Goal: Task Accomplishment & Management: Manage account settings

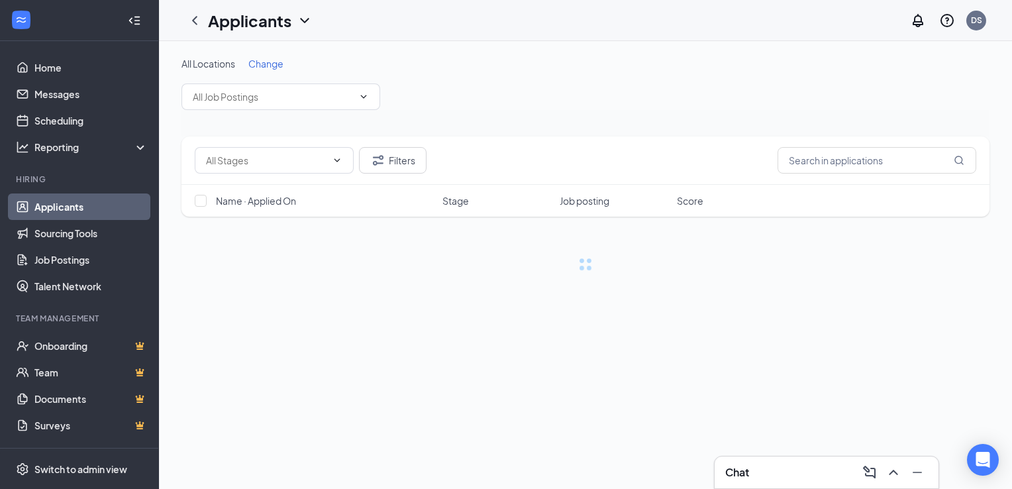
click at [57, 202] on link "Applicants" at bounding box center [90, 206] width 113 height 26
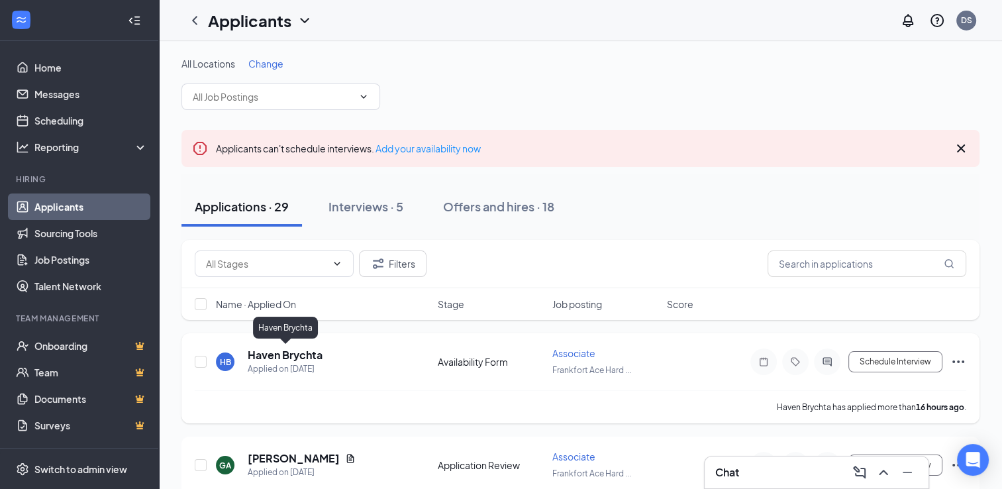
click at [289, 354] on h5 "Haven Brychta" at bounding box center [285, 355] width 75 height 15
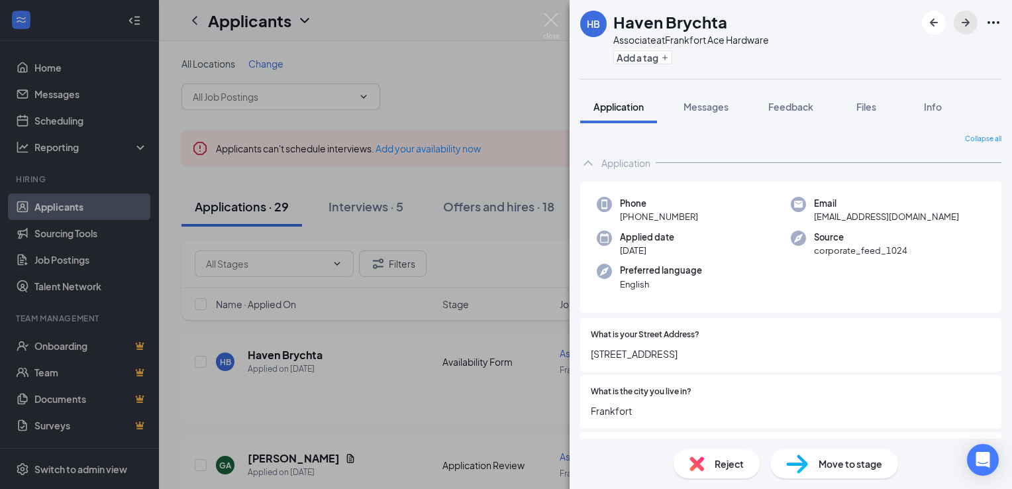
click at [967, 21] on icon "ArrowRight" at bounding box center [966, 23] width 8 height 8
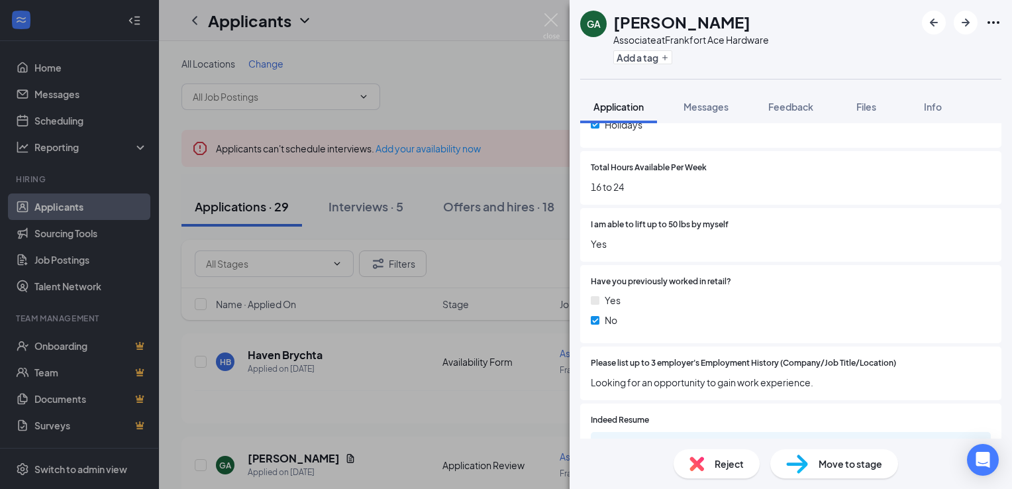
scroll to position [631, 0]
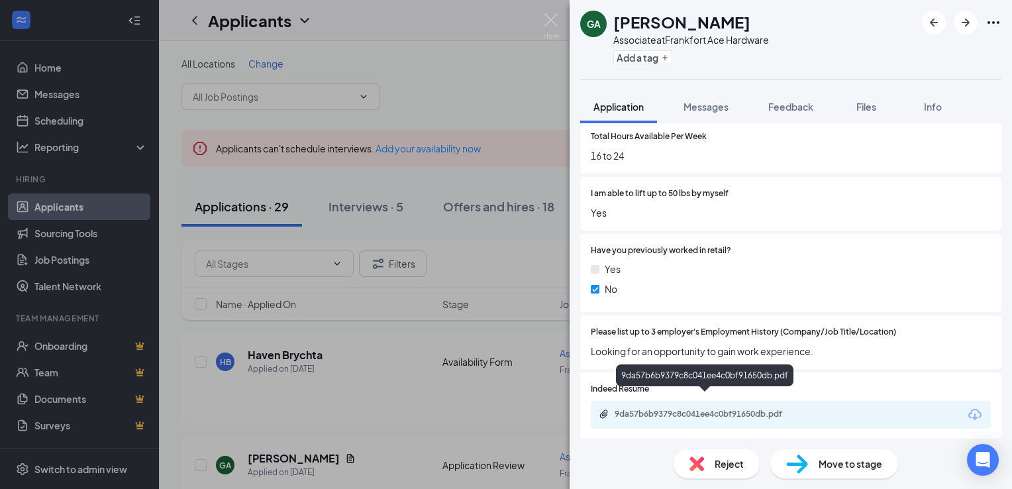
click at [709, 409] on div "9da57b6b9379c8c041ee4c0bf91650db.pdf" at bounding box center [707, 414] width 185 height 11
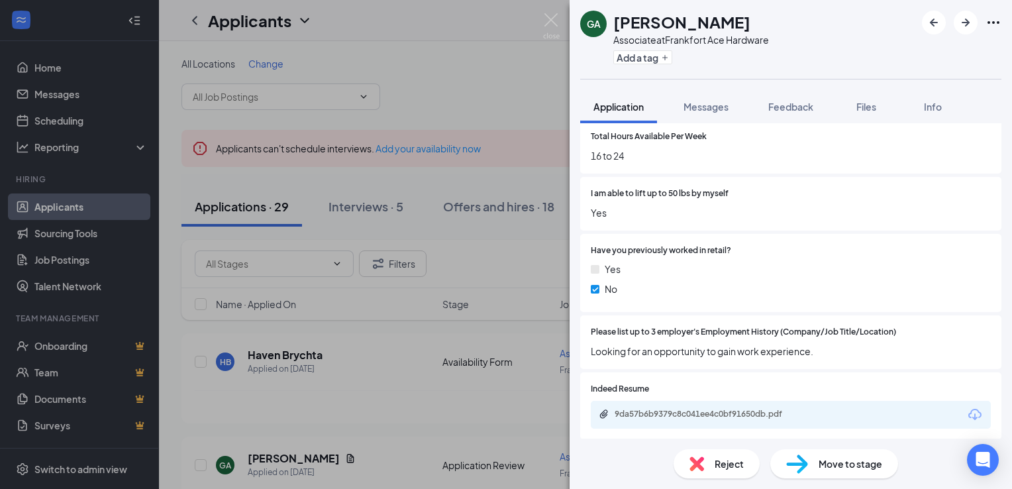
click at [836, 462] on span "Move to stage" at bounding box center [851, 463] width 64 height 15
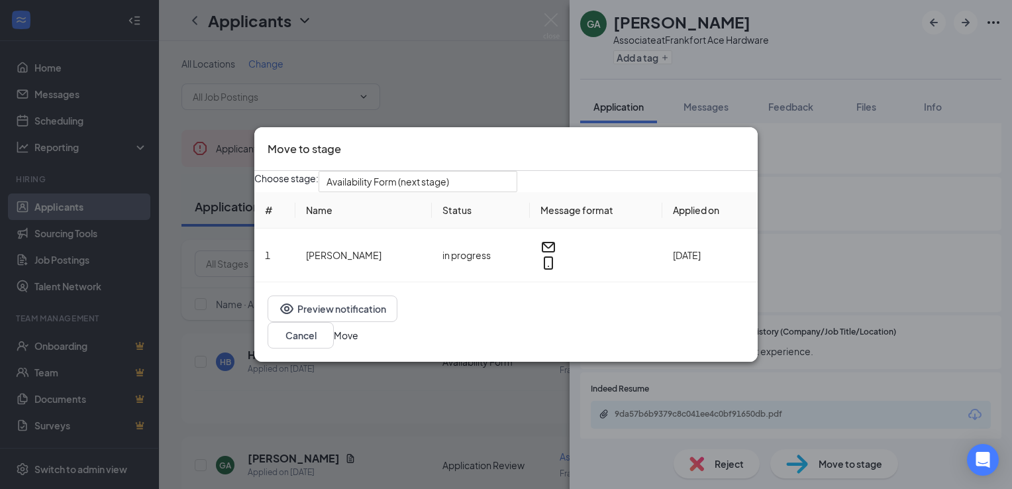
click at [358, 338] on button "Move" at bounding box center [346, 335] width 25 height 15
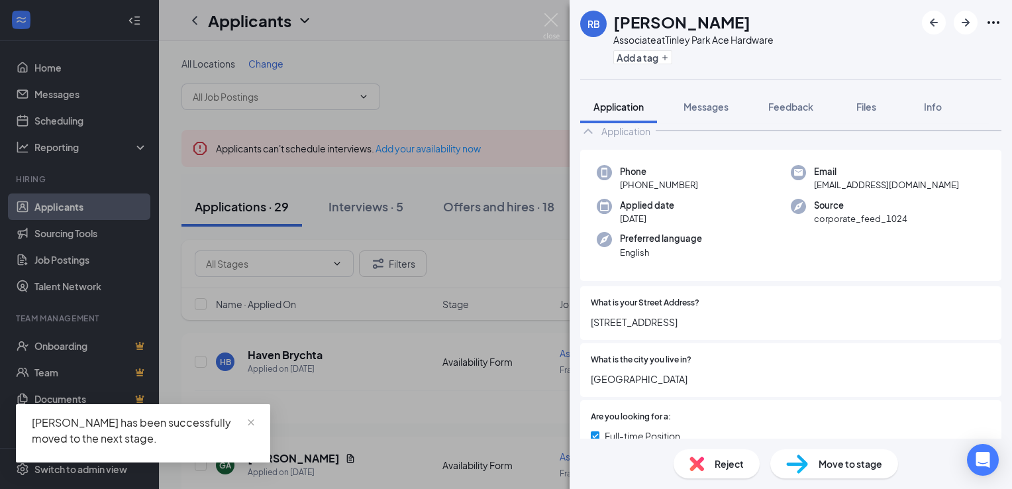
scroll to position [82, 0]
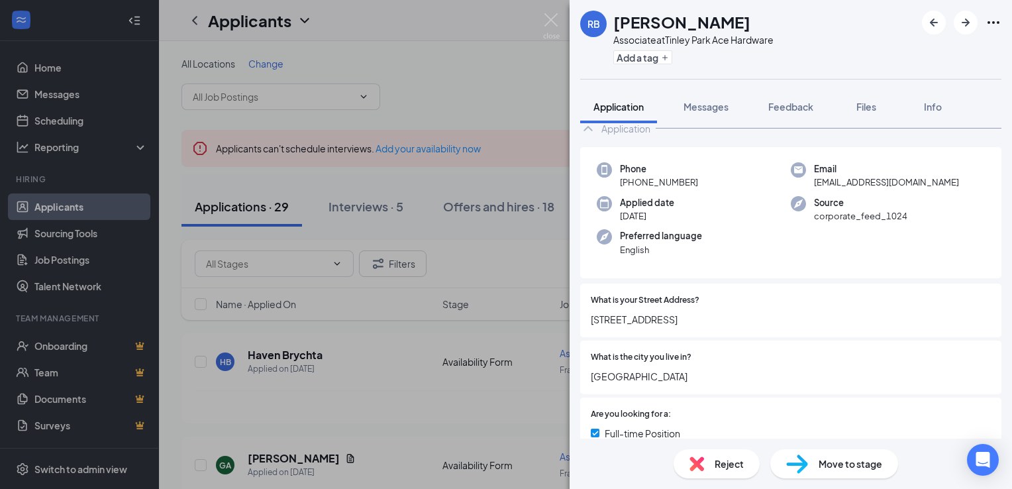
click at [729, 461] on span "Reject" at bounding box center [729, 463] width 29 height 15
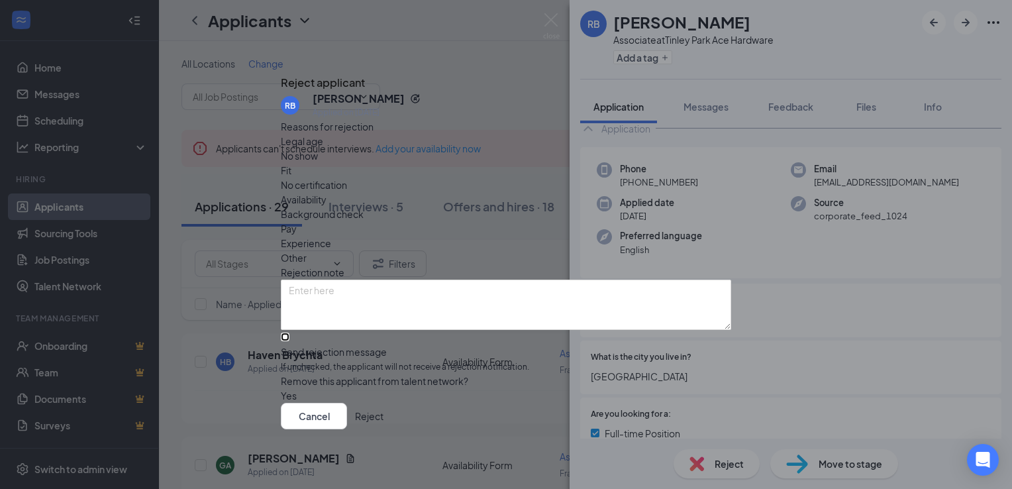
click at [289, 333] on input "Send rejection message If unchecked, the applicant will not receive a rejection…" at bounding box center [285, 337] width 9 height 9
checkbox input "true"
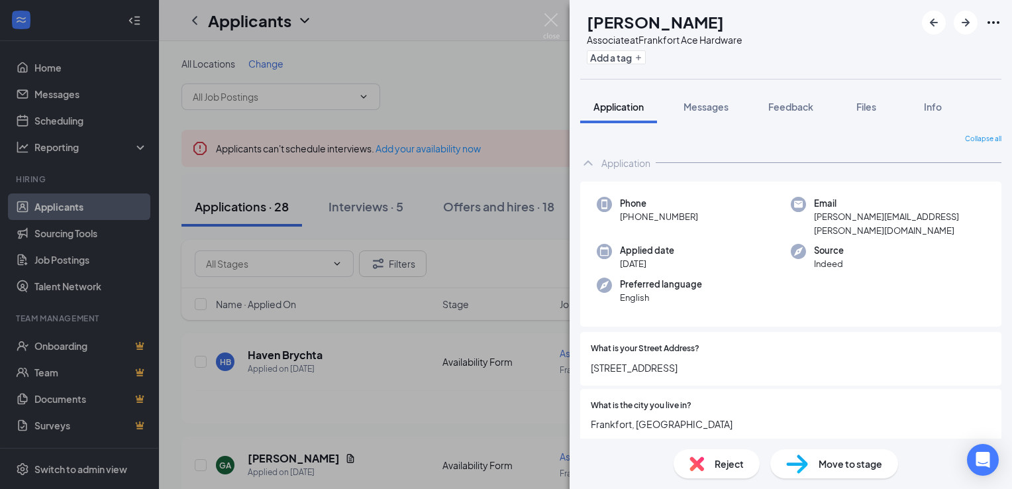
click at [719, 460] on span "Reject" at bounding box center [729, 463] width 29 height 15
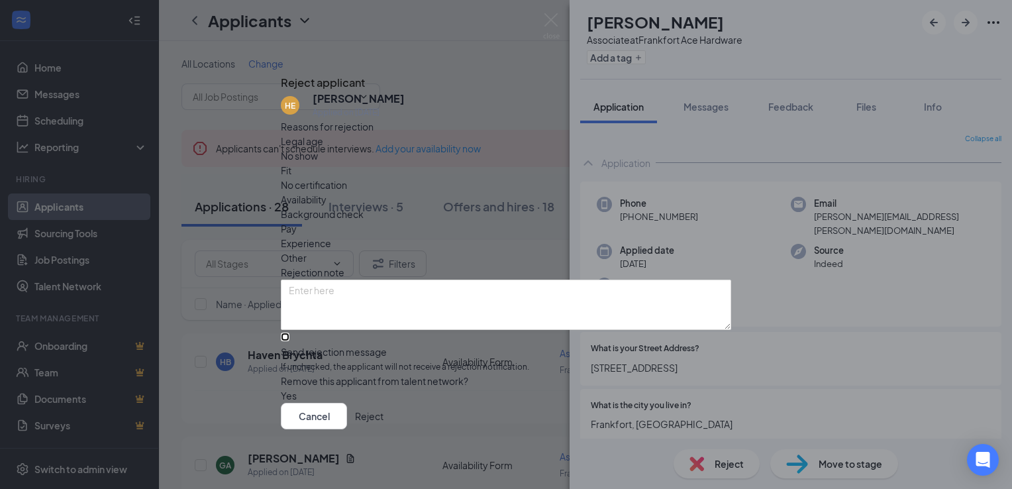
click at [289, 333] on input "Send rejection message If unchecked, the applicant will not receive a rejection…" at bounding box center [285, 337] width 9 height 9
checkbox input "true"
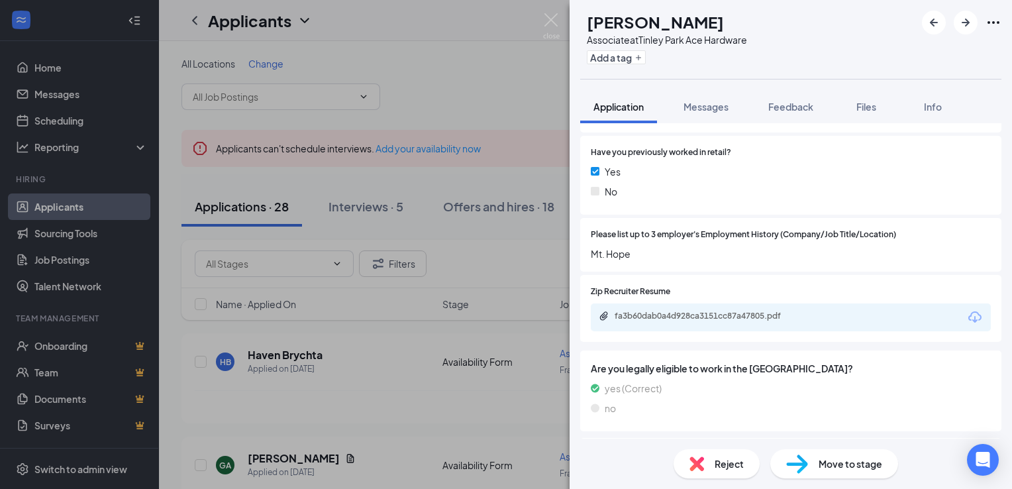
scroll to position [768, 0]
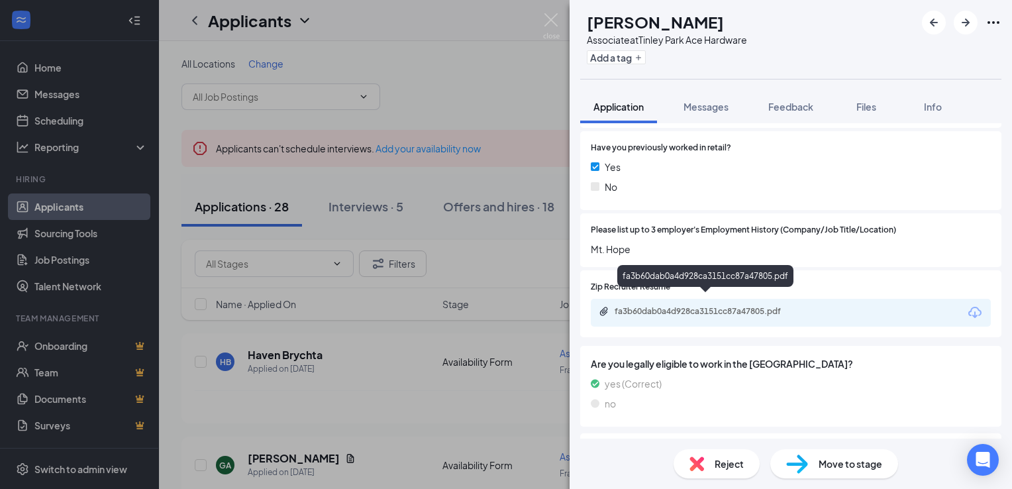
click at [681, 306] on div "fa3b60dab0a4d928ca3151cc87a47805.pdf" at bounding box center [707, 311] width 185 height 11
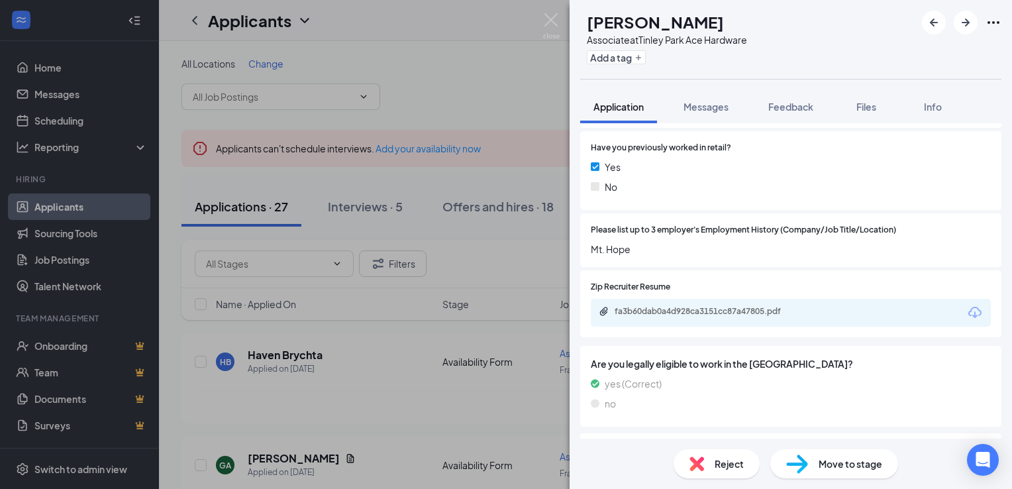
click at [822, 469] on span "Move to stage" at bounding box center [851, 463] width 64 height 15
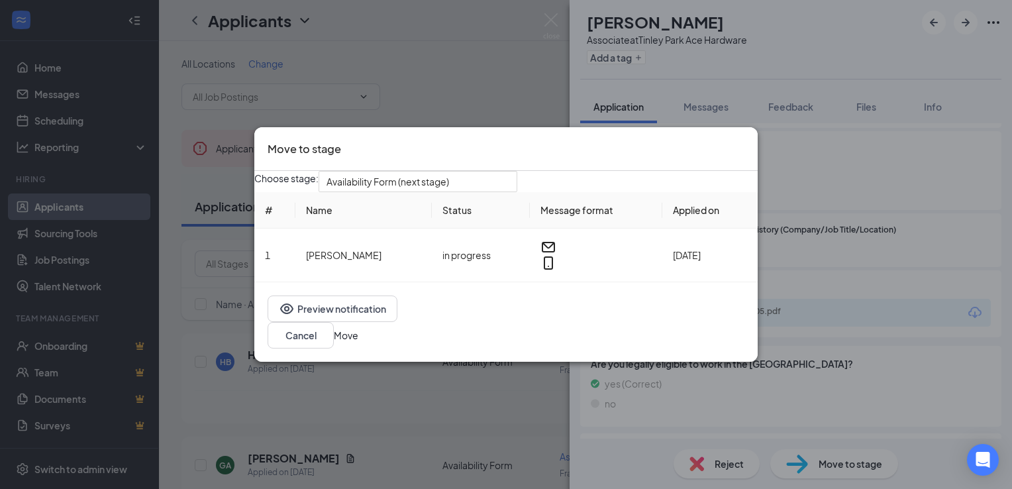
click at [358, 338] on button "Move" at bounding box center [346, 335] width 25 height 15
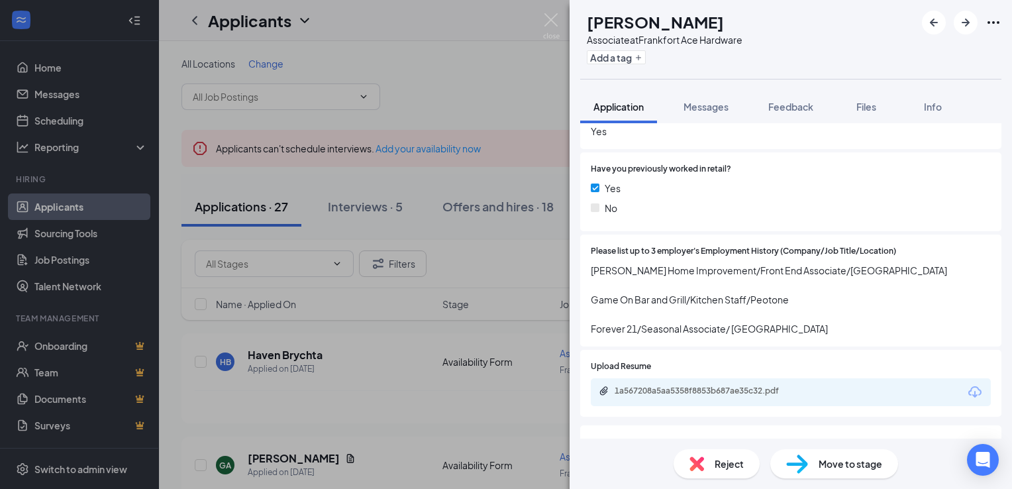
scroll to position [716, 0]
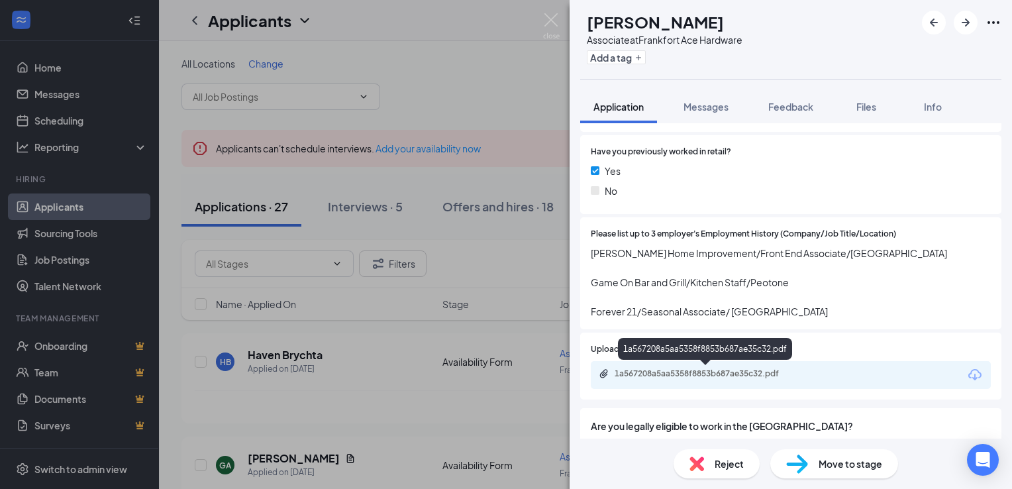
click at [749, 376] on div "1a567208a5aa5358f8853b687ae35c32.pdf" at bounding box center [707, 373] width 185 height 11
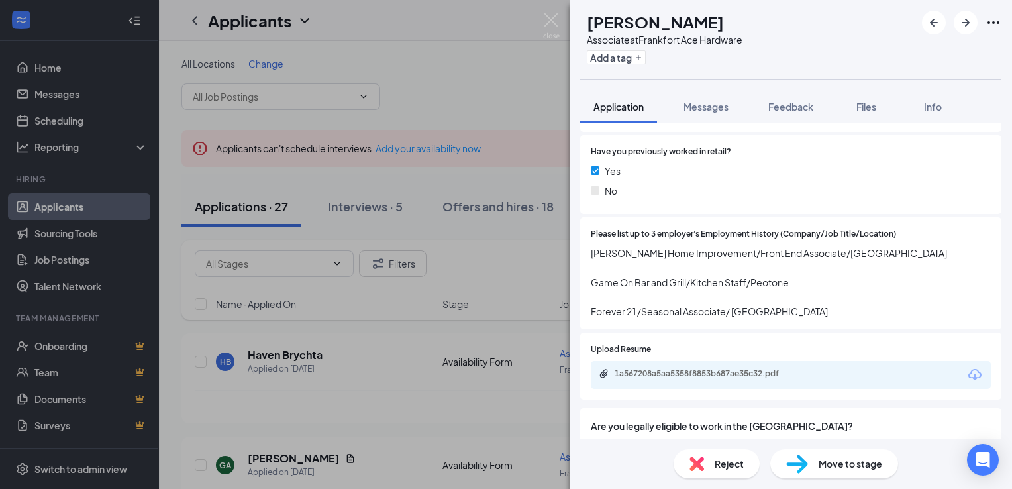
click at [826, 461] on span "Move to stage" at bounding box center [851, 463] width 64 height 15
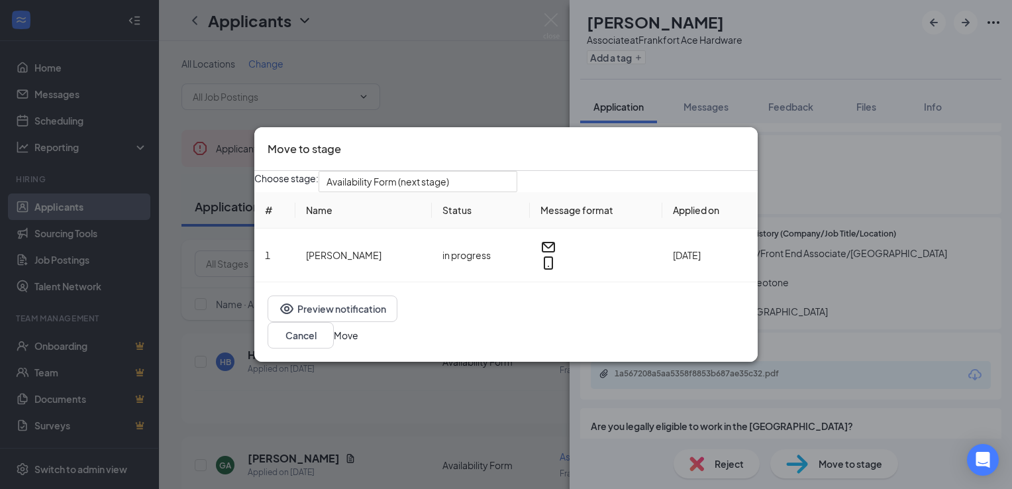
click at [358, 337] on button "Move" at bounding box center [346, 335] width 25 height 15
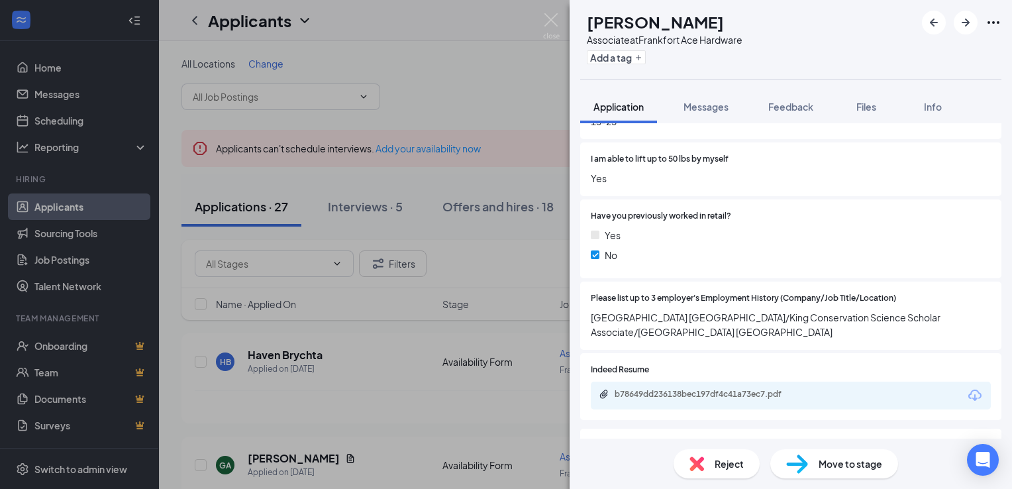
scroll to position [715, 0]
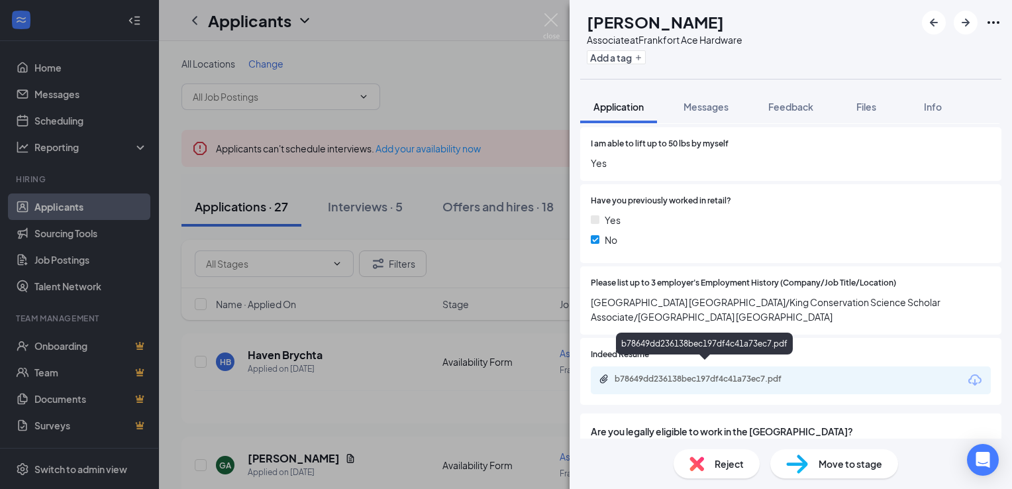
click at [780, 375] on div "b78649dd236138bec197df4c41a73ec7.pdf" at bounding box center [706, 380] width 215 height 13
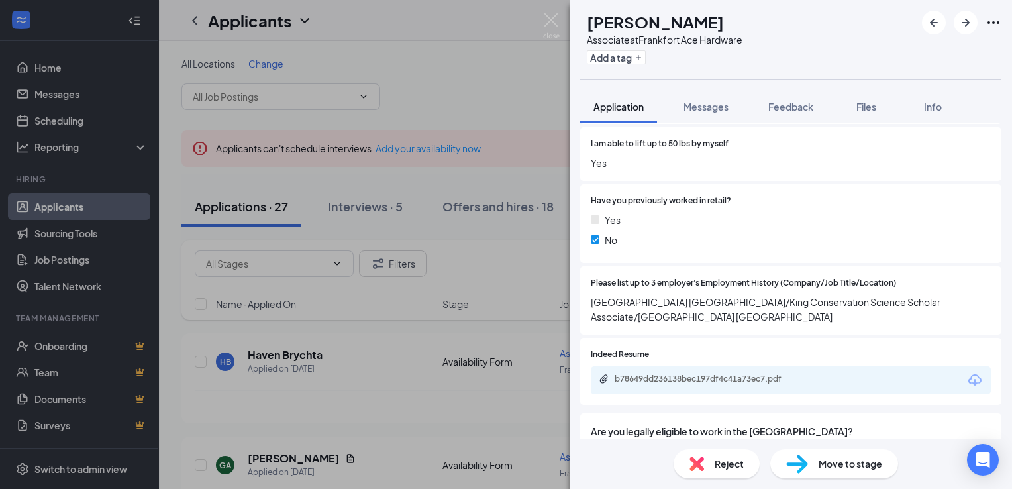
click at [832, 464] on span "Move to stage" at bounding box center [851, 463] width 64 height 15
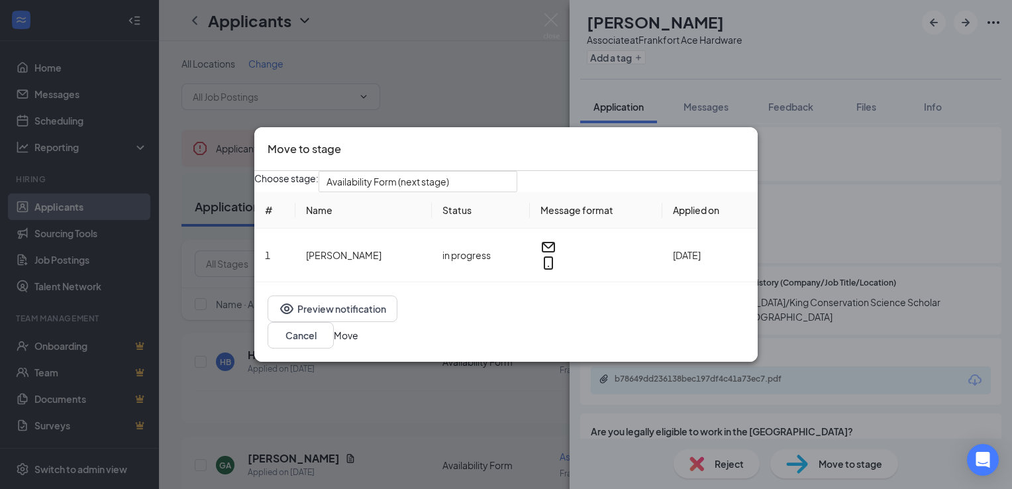
click at [358, 335] on button "Move" at bounding box center [346, 335] width 25 height 15
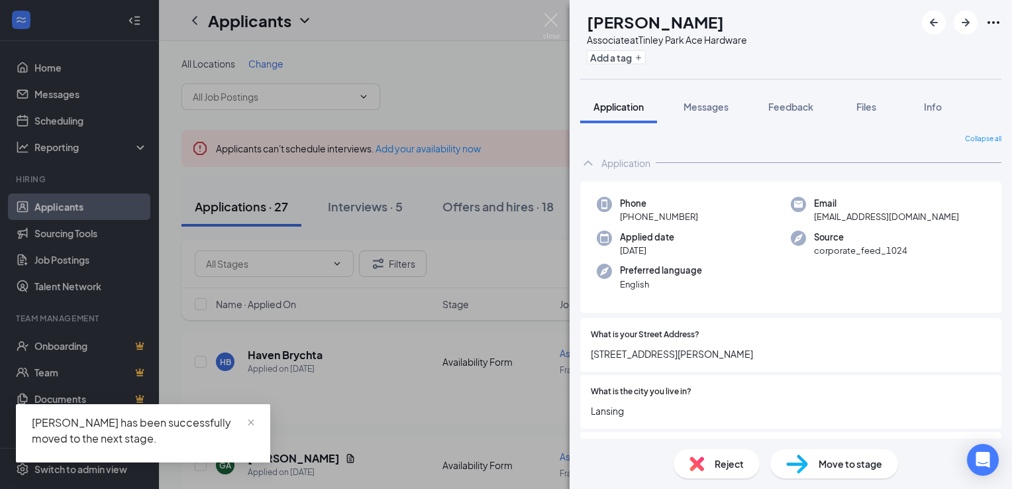
click at [715, 467] on span "Reject" at bounding box center [729, 463] width 29 height 15
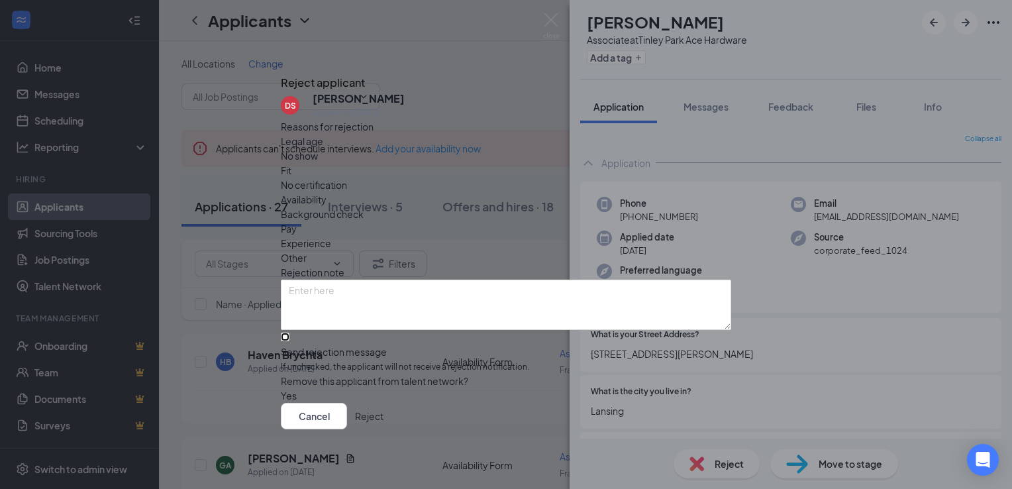
click at [289, 333] on input "Send rejection message If unchecked, the applicant will not receive a rejection…" at bounding box center [285, 337] width 9 height 9
checkbox input "true"
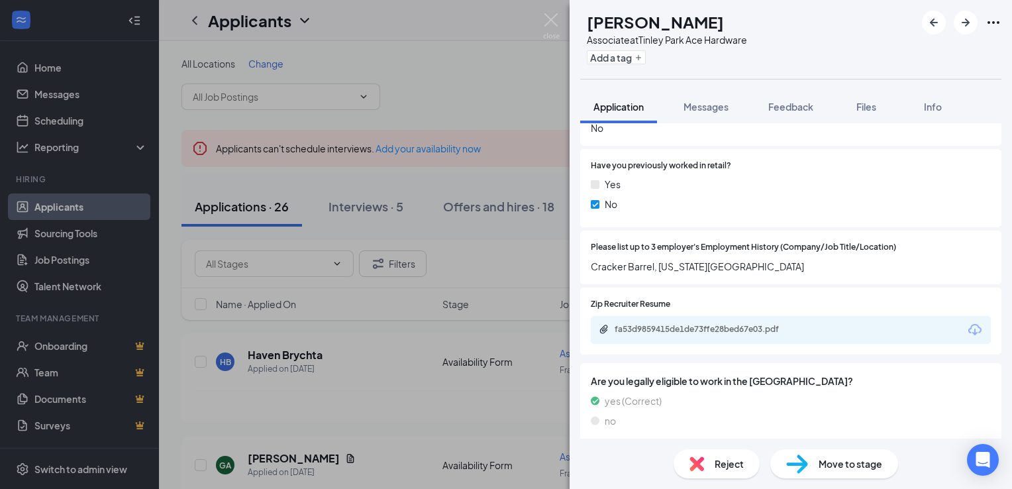
scroll to position [726, 0]
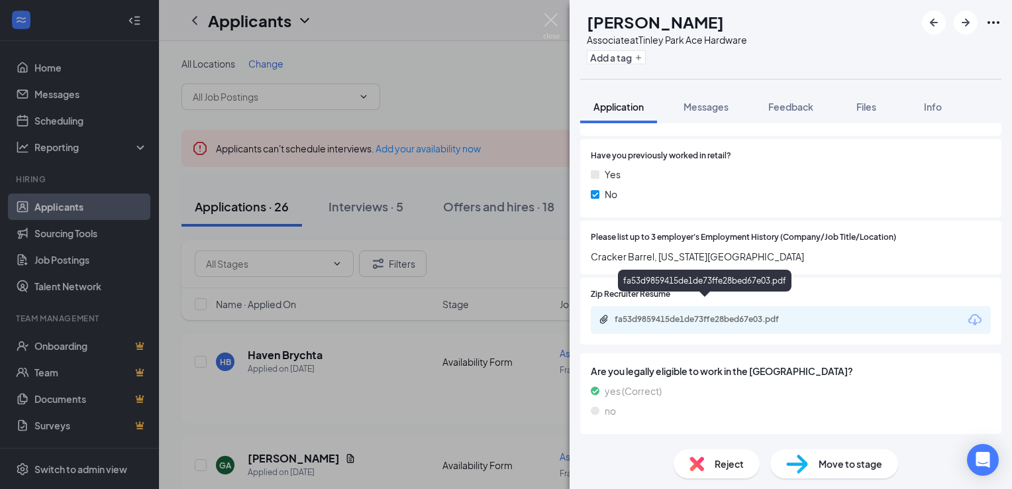
click at [713, 314] on div "fa53d9859415de1de73ffe28bed67e03.pdf" at bounding box center [707, 319] width 185 height 11
click at [811, 457] on div "Move to stage" at bounding box center [834, 463] width 128 height 29
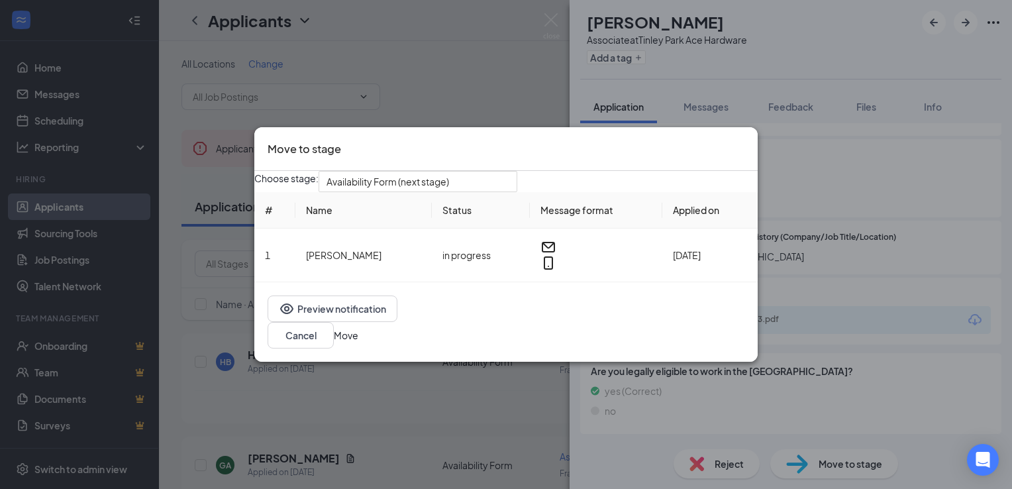
click at [358, 329] on button "Move" at bounding box center [346, 335] width 25 height 15
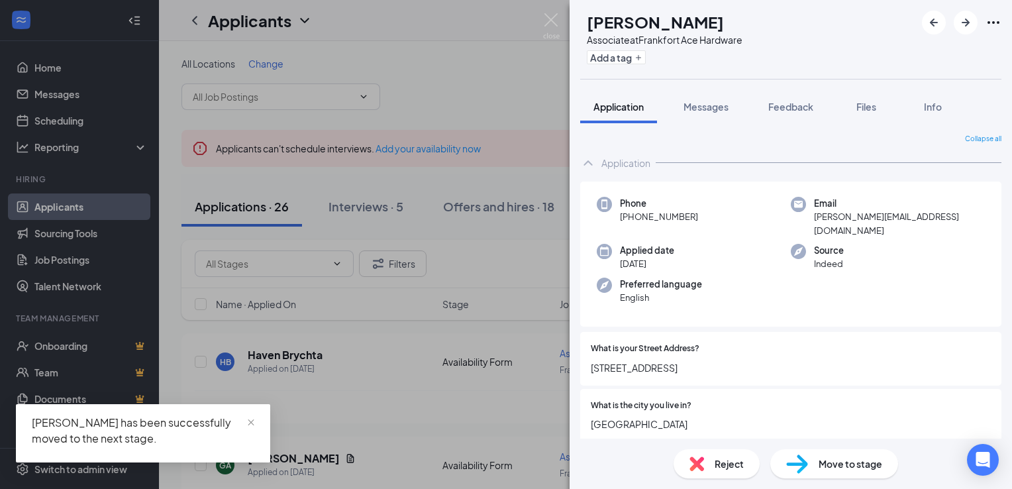
click at [718, 466] on span "Reject" at bounding box center [729, 463] width 29 height 15
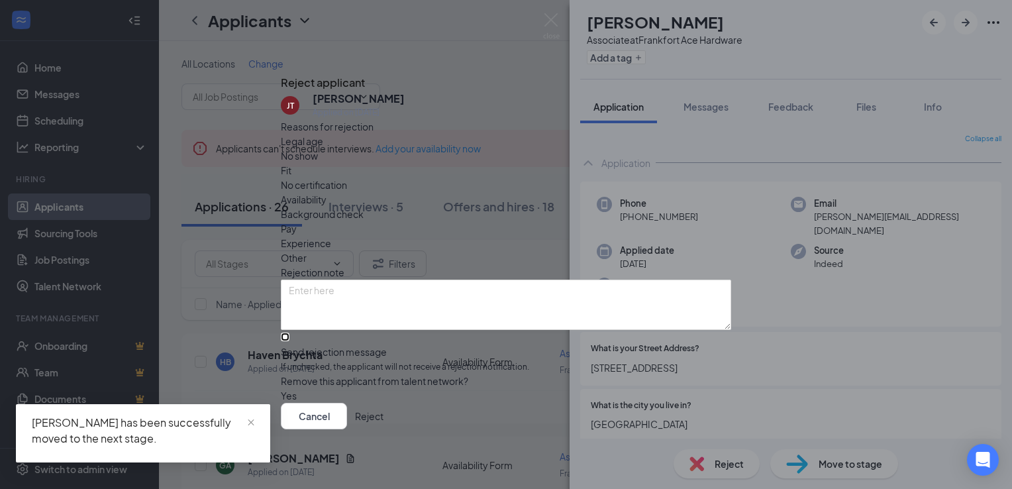
click at [289, 333] on input "Send rejection message If unchecked, the applicant will not receive a rejection…" at bounding box center [285, 337] width 9 height 9
checkbox input "true"
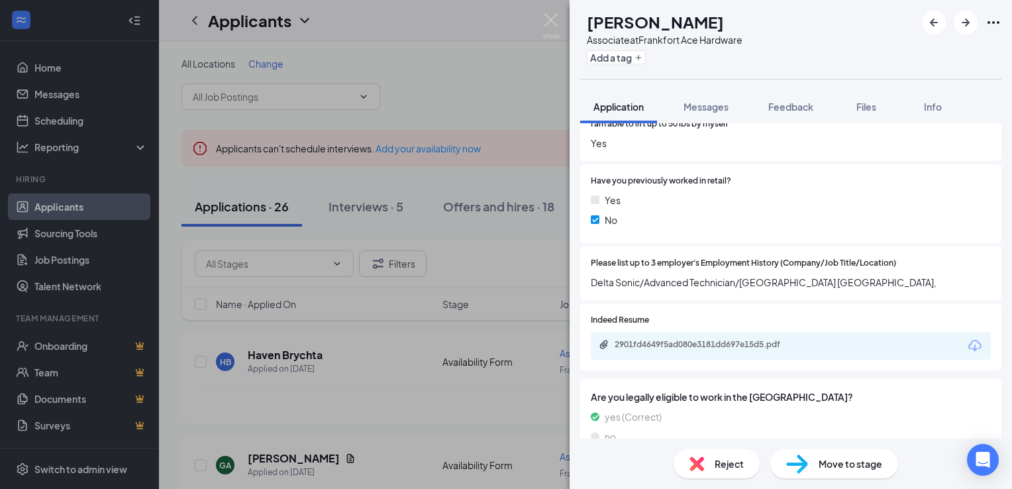
scroll to position [690, 0]
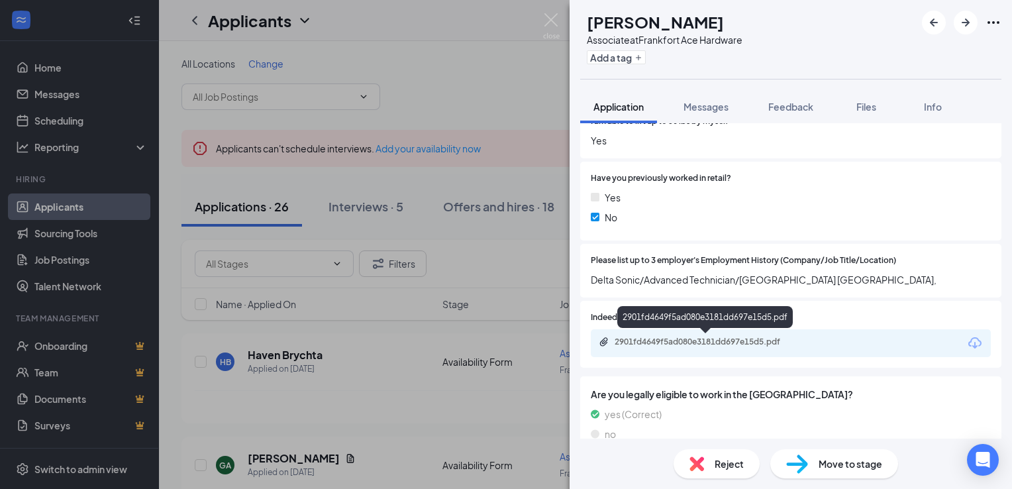
click at [703, 346] on div "2901fd4649f5ad080e3181dd697e15d5.pdf" at bounding box center [707, 342] width 185 height 11
click at [745, 343] on div "2901fd4649f5ad080e3181dd697e15d5.pdf" at bounding box center [707, 342] width 185 height 11
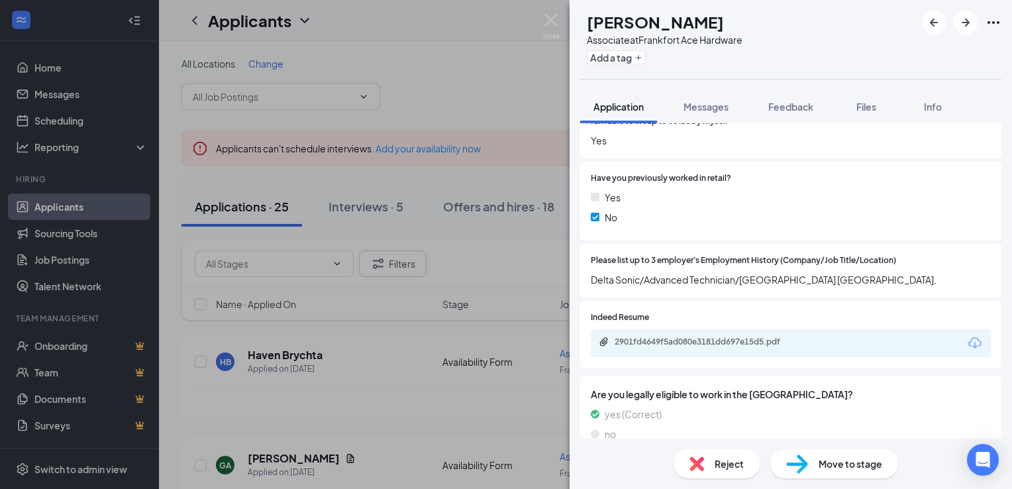
click at [814, 470] on div "Move to stage" at bounding box center [834, 463] width 128 height 29
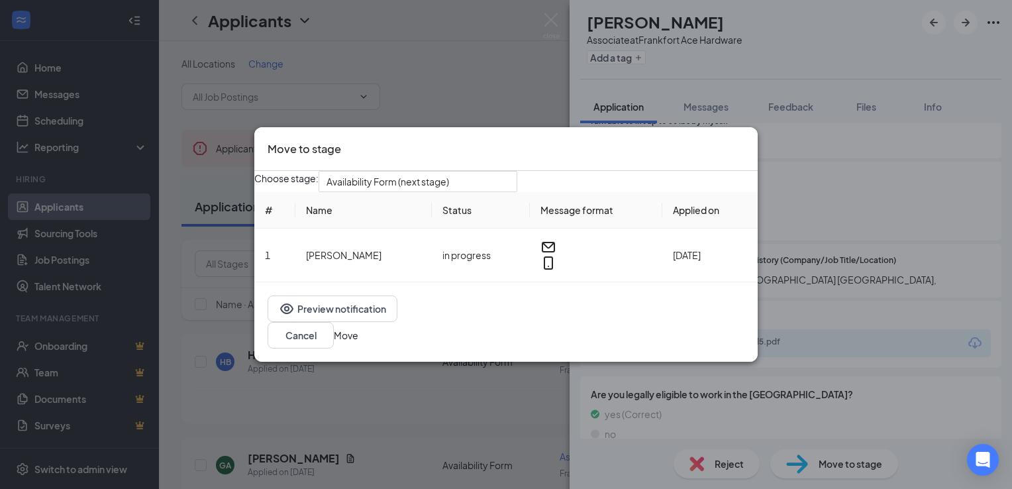
click at [358, 342] on button "Move" at bounding box center [346, 335] width 25 height 15
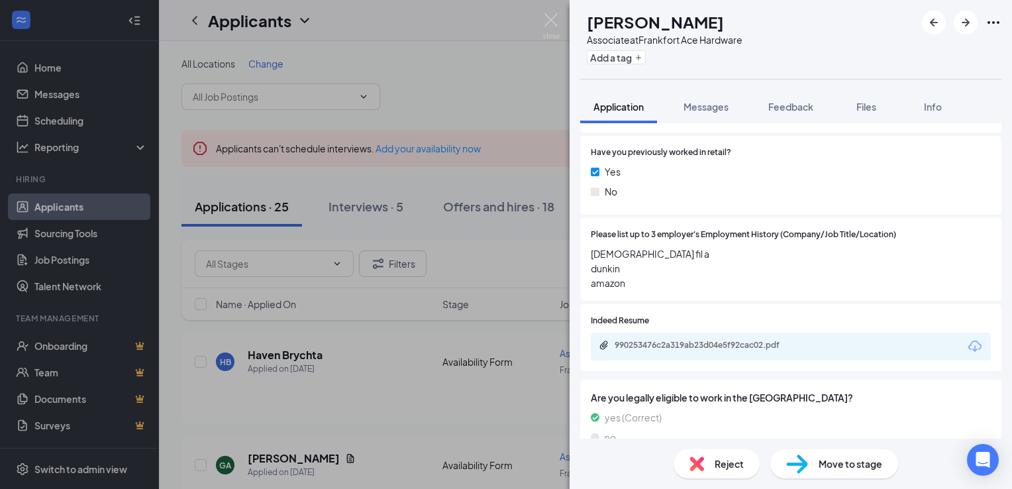
scroll to position [636, 0]
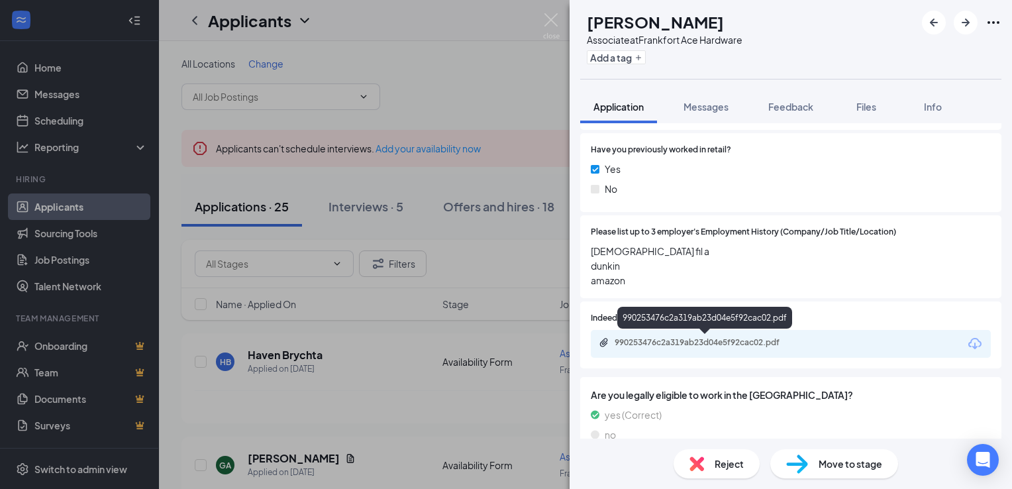
click at [726, 343] on div "990253476c2a319ab23d04e5f92cac02.pdf" at bounding box center [707, 342] width 185 height 11
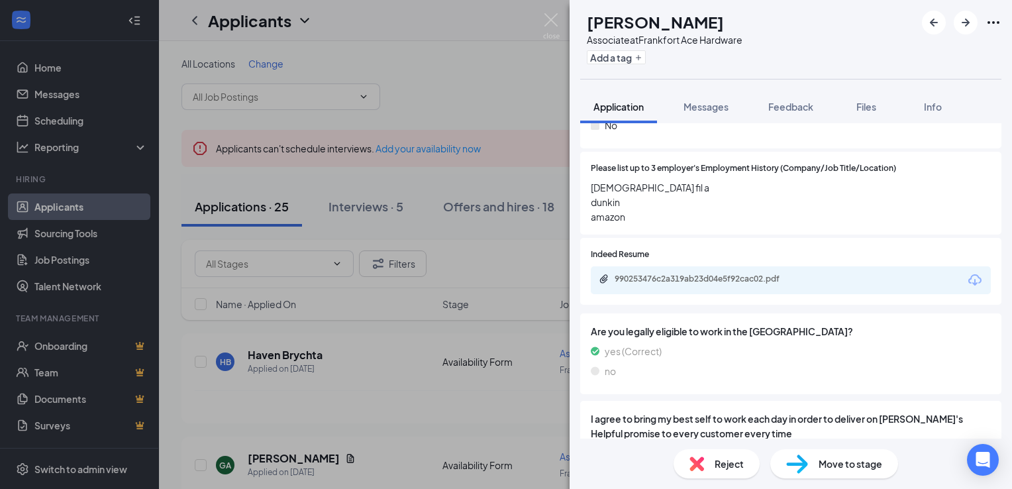
scroll to position [696, 0]
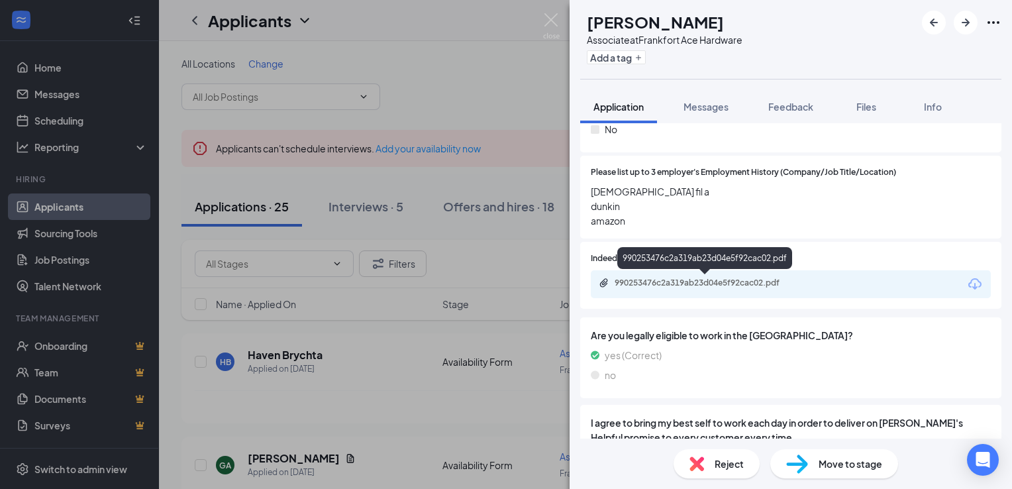
click at [673, 282] on div "990253476c2a319ab23d04e5f92cac02.pdf" at bounding box center [707, 283] width 185 height 11
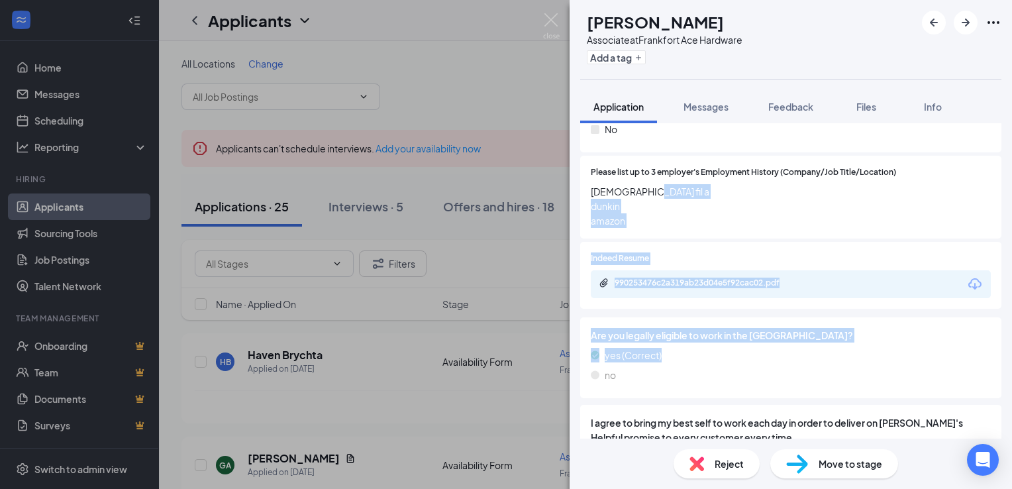
drag, startPoint x: 1002, startPoint y: 352, endPoint x: 994, endPoint y: 197, distance: 155.9
click at [994, 197] on div "Collapse all Application Phone [PHONE_NUMBER] Email [EMAIL_ADDRESS][DOMAIN_NAME…" at bounding box center [791, 280] width 442 height 315
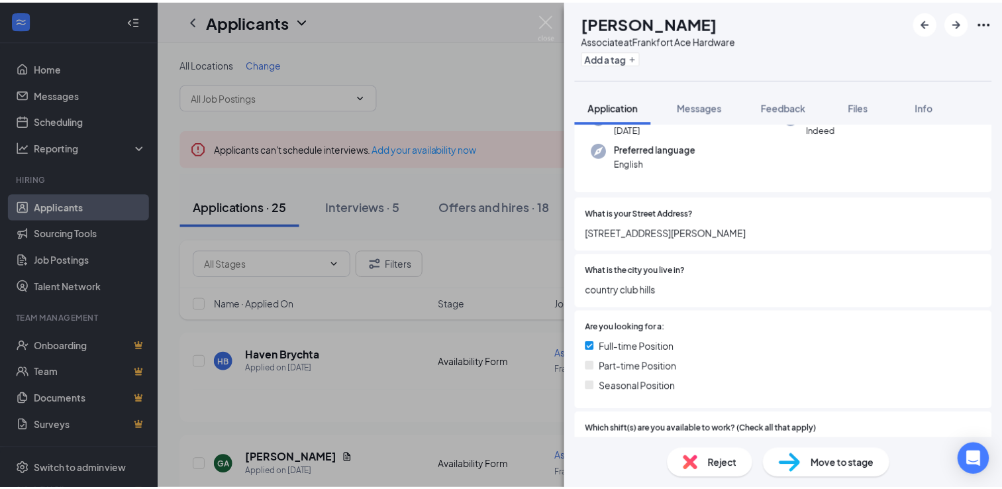
scroll to position [135, 0]
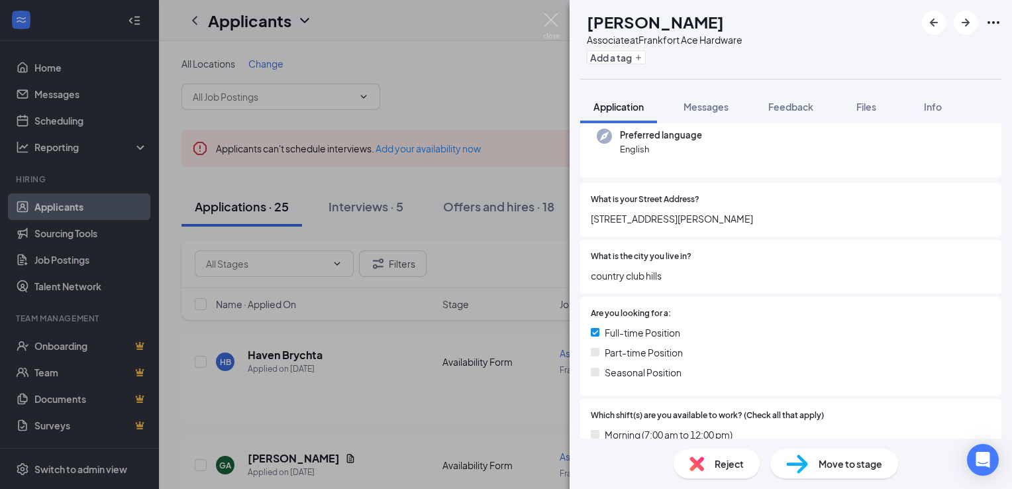
click at [835, 467] on span "Move to stage" at bounding box center [851, 463] width 64 height 15
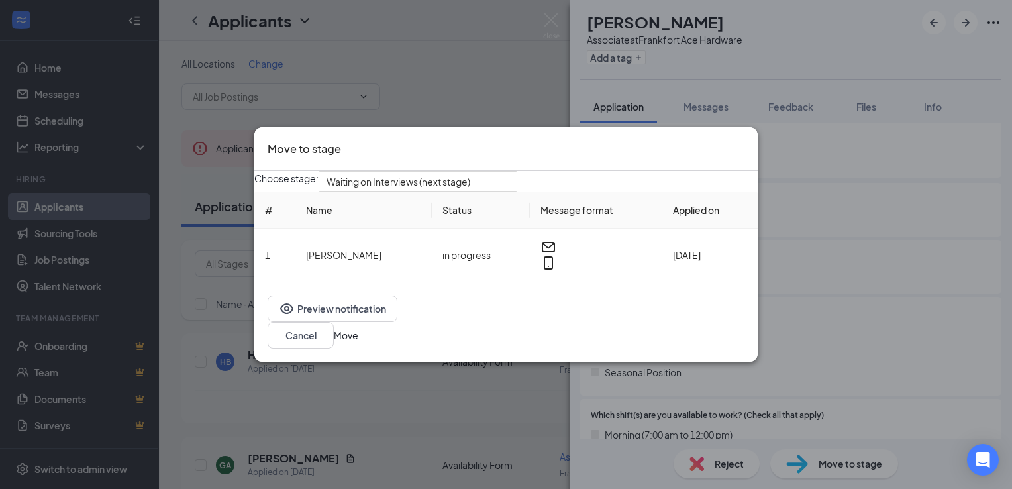
drag, startPoint x: 710, startPoint y: 333, endPoint x: 774, endPoint y: 115, distance: 227.2
click at [774, 115] on div "Move to stage Choose stage: Waiting on Interviews (next stage) # Name Status Me…" at bounding box center [506, 244] width 1012 height 489
click at [726, 148] on div "Move to stage" at bounding box center [506, 148] width 477 height 17
click at [749, 144] on icon "Cross" at bounding box center [753, 148] width 8 height 8
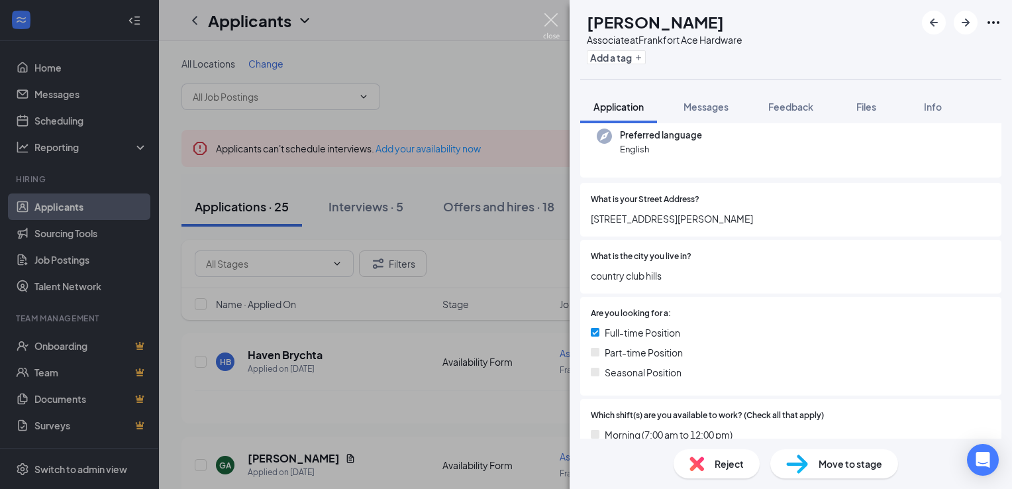
click at [546, 25] on img at bounding box center [551, 26] width 17 height 26
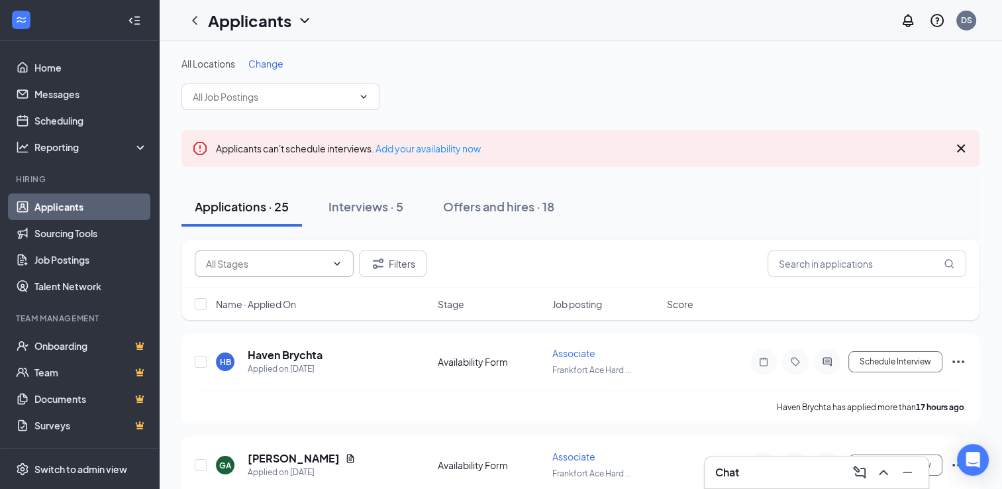
click at [334, 266] on icon "ChevronDown" at bounding box center [337, 263] width 11 height 11
click at [692, 211] on div "Applications · 25 Interviews · 5 Offers and hires · 18" at bounding box center [581, 207] width 798 height 40
click at [666, 208] on div "Applications · 25 Interviews · 5 Offers and hires · 18" at bounding box center [581, 207] width 798 height 40
click at [74, 211] on link "Applicants" at bounding box center [90, 206] width 113 height 26
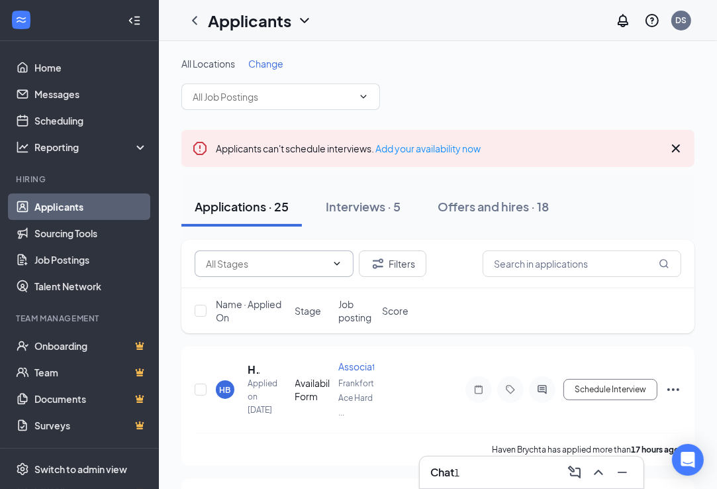
click at [460, 477] on div "1" at bounding box center [456, 472] width 5 height 15
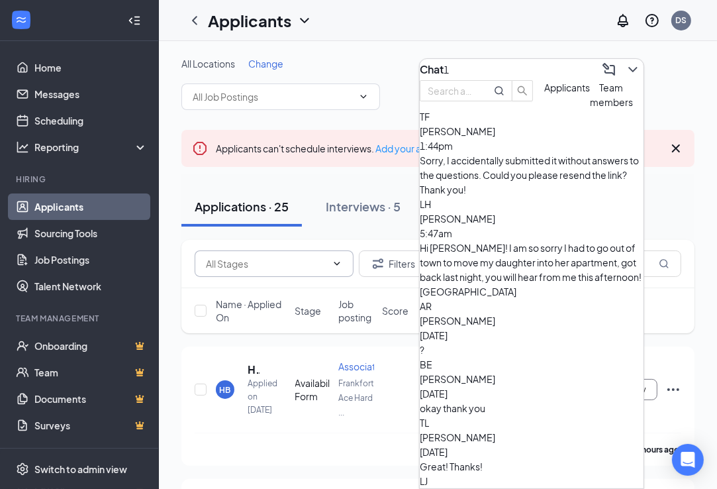
click at [495, 137] on span "[PERSON_NAME]" at bounding box center [458, 131] width 76 height 12
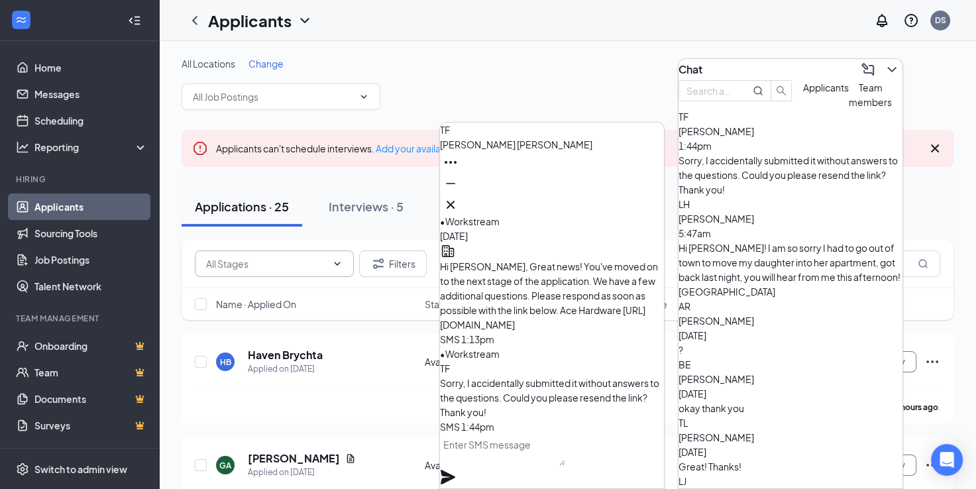
click at [500, 460] on textarea at bounding box center [502, 450] width 125 height 32
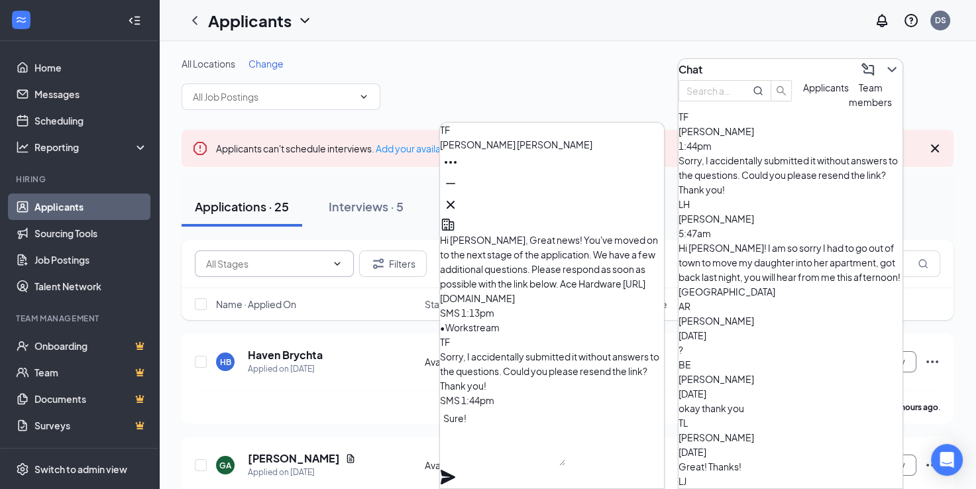
paste textarea "[URL][DOMAIN_NAME]"
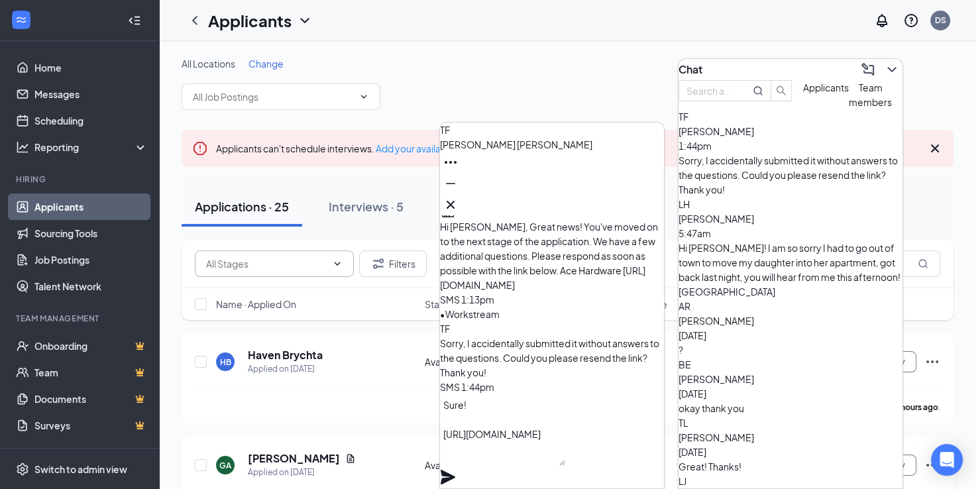
type textarea "Sure! [URL][DOMAIN_NAME]"
click at [456, 469] on icon "Plane" at bounding box center [448, 477] width 16 height 16
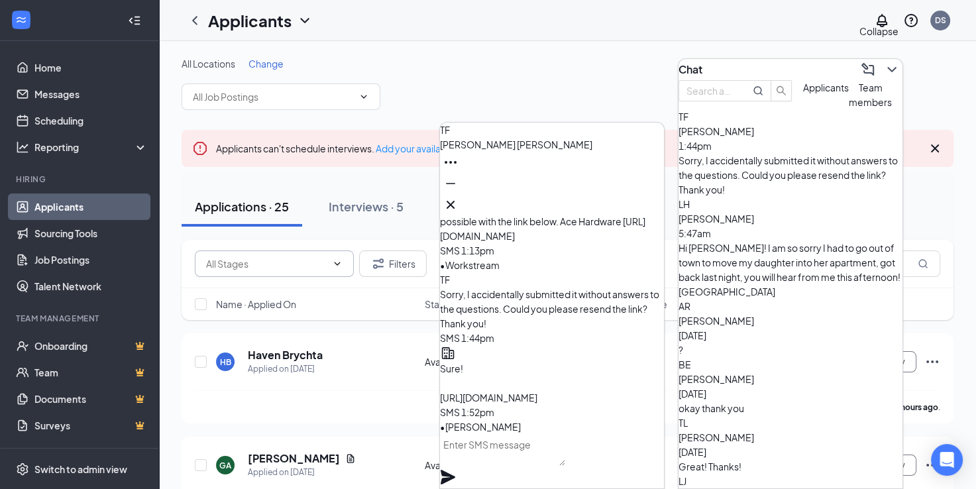
click at [888, 62] on icon "ChevronDown" at bounding box center [892, 70] width 16 height 16
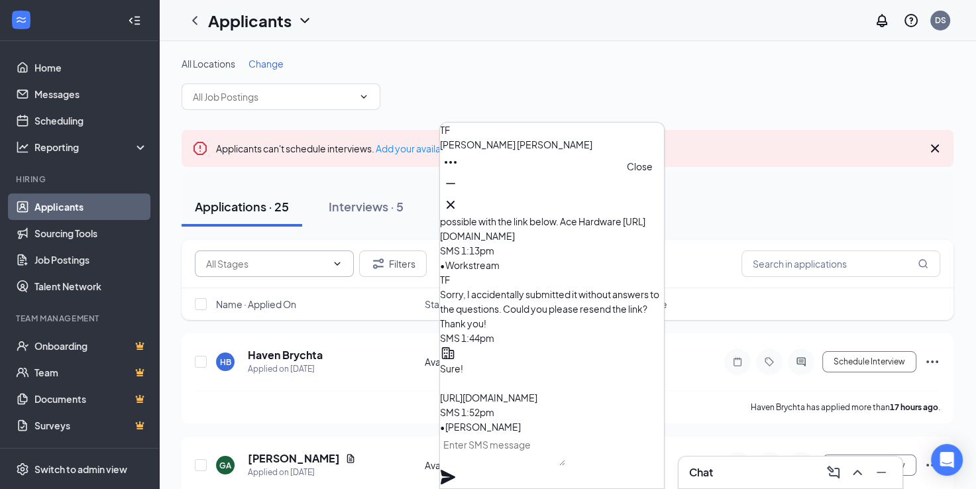
click at [458, 197] on icon "Cross" at bounding box center [450, 205] width 16 height 16
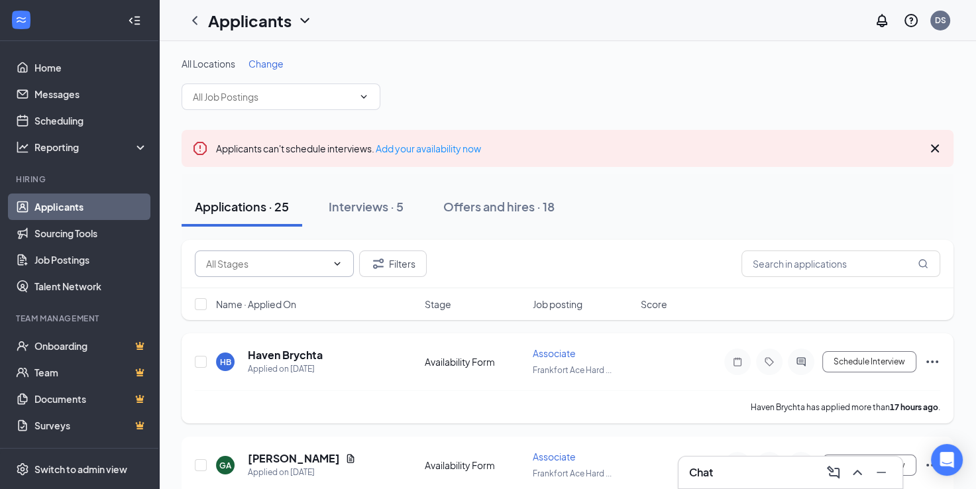
click at [935, 359] on icon "Ellipses" at bounding box center [932, 362] width 16 height 16
click at [299, 349] on h5 "Haven Brychta" at bounding box center [285, 355] width 75 height 15
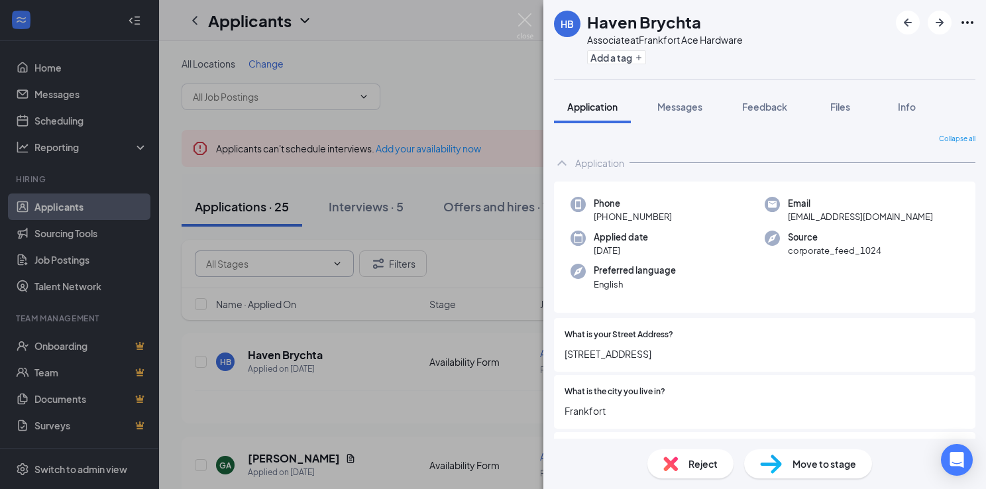
click at [712, 454] on div "Reject" at bounding box center [690, 463] width 86 height 29
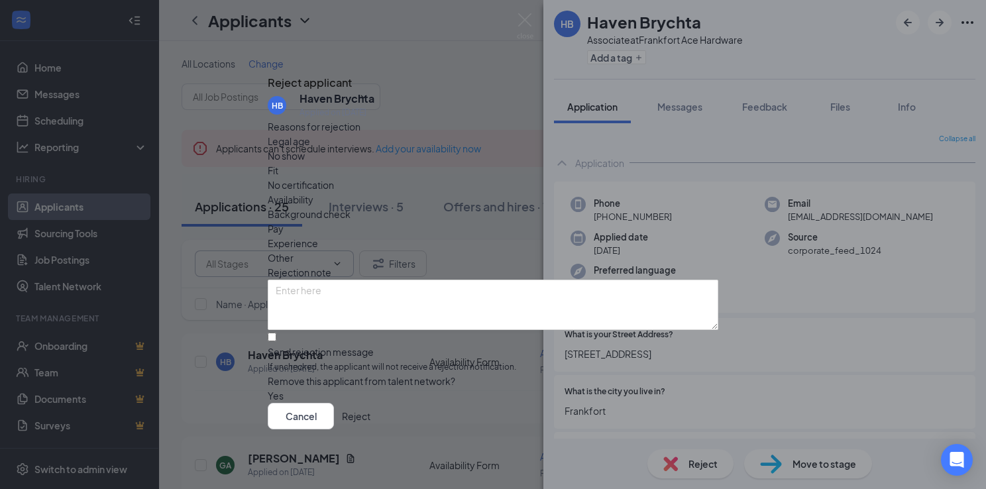
click at [278, 309] on div "HB Haven Brychta Applied on [DATE] Reasons for rejection Legal age No show Fit …" at bounding box center [493, 246] width 450 height 311
click at [276, 333] on input "Send rejection message If unchecked, the applicant will not receive a rejection…" at bounding box center [272, 337] width 9 height 9
checkbox input "true"
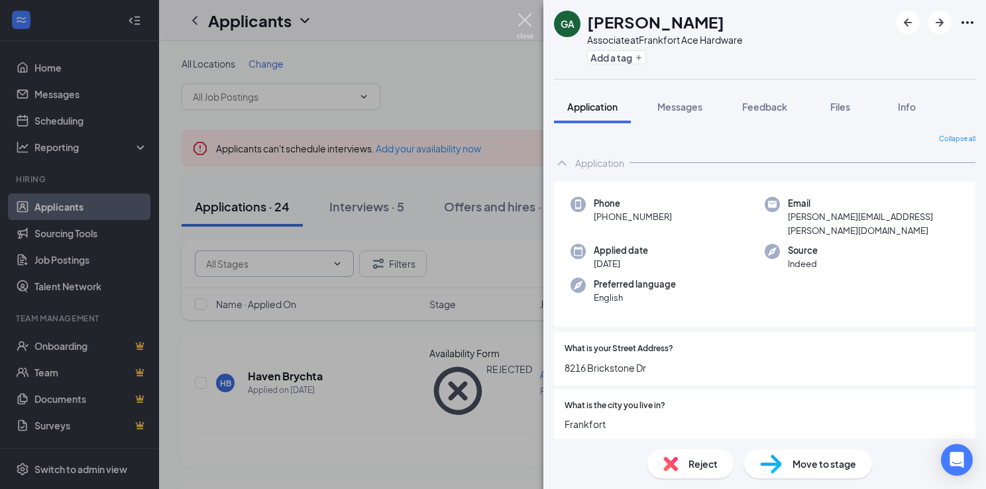
click at [523, 26] on img at bounding box center [525, 26] width 17 height 26
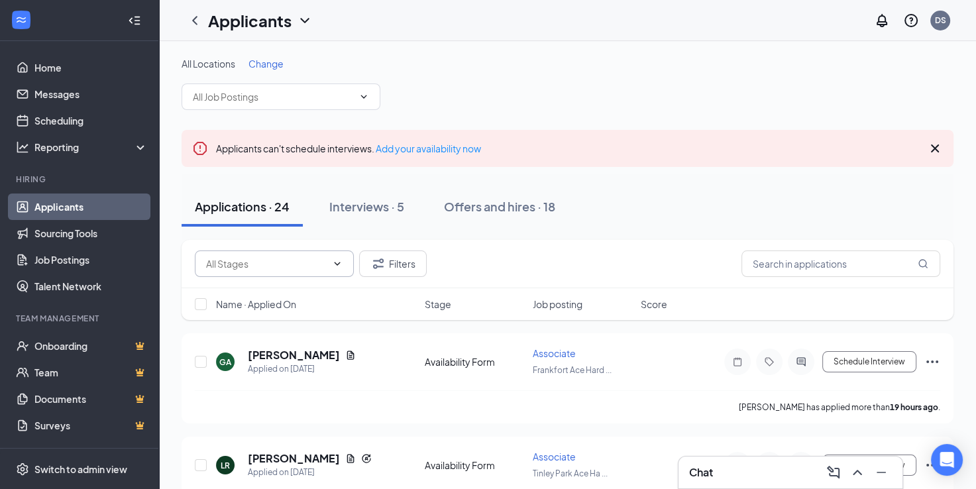
click at [339, 264] on icon "ChevronDown" at bounding box center [337, 263] width 11 height 11
click at [316, 293] on div "Availability Form (14)" at bounding box center [274, 285] width 159 height 15
type input "Availability Form (14)"
click at [298, 297] on div "Name · Applied On" at bounding box center [316, 303] width 201 height 13
